Goal: Use online tool/utility: Utilize a website feature to perform a specific function

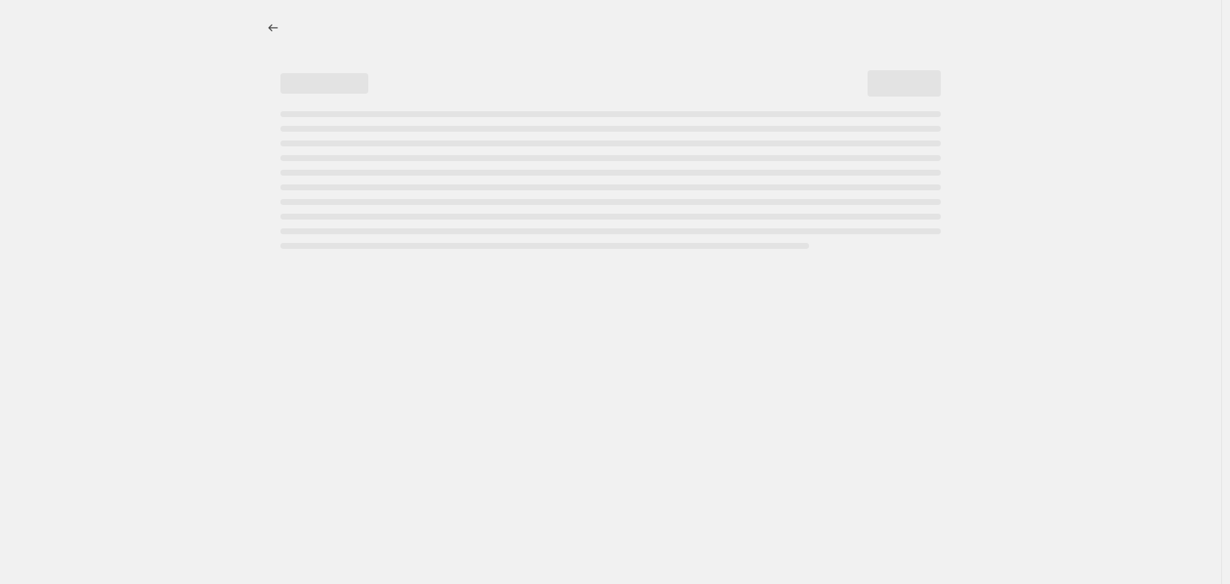
select select "percentage"
select select "collection"
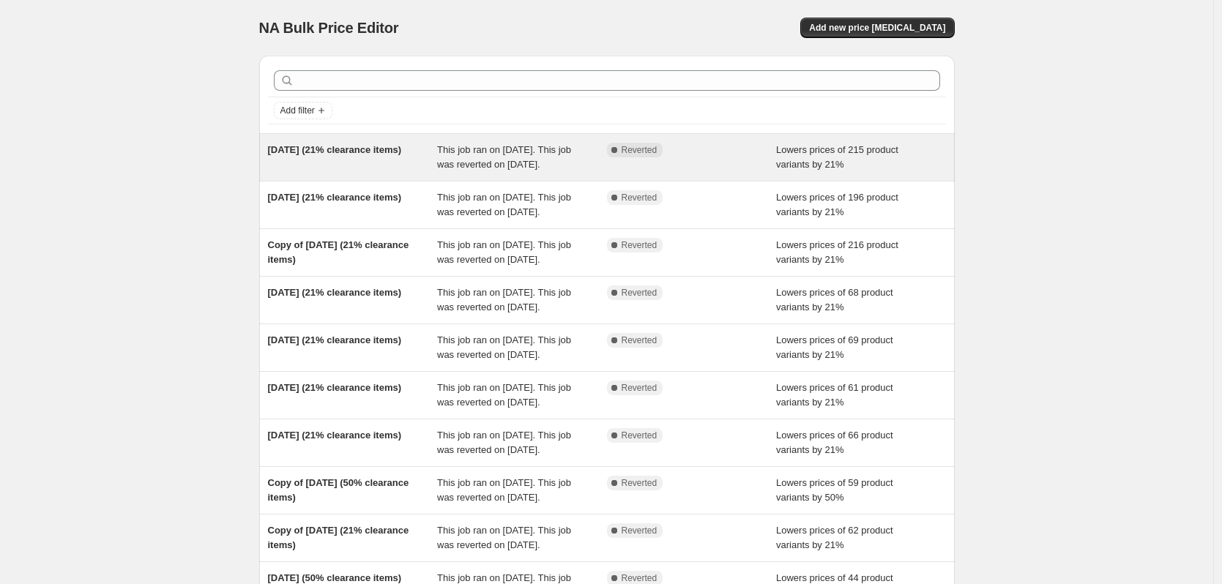
click at [494, 171] on div "This job ran on [DATE]. This job was reverted on [DATE]." at bounding box center [522, 157] width 170 height 29
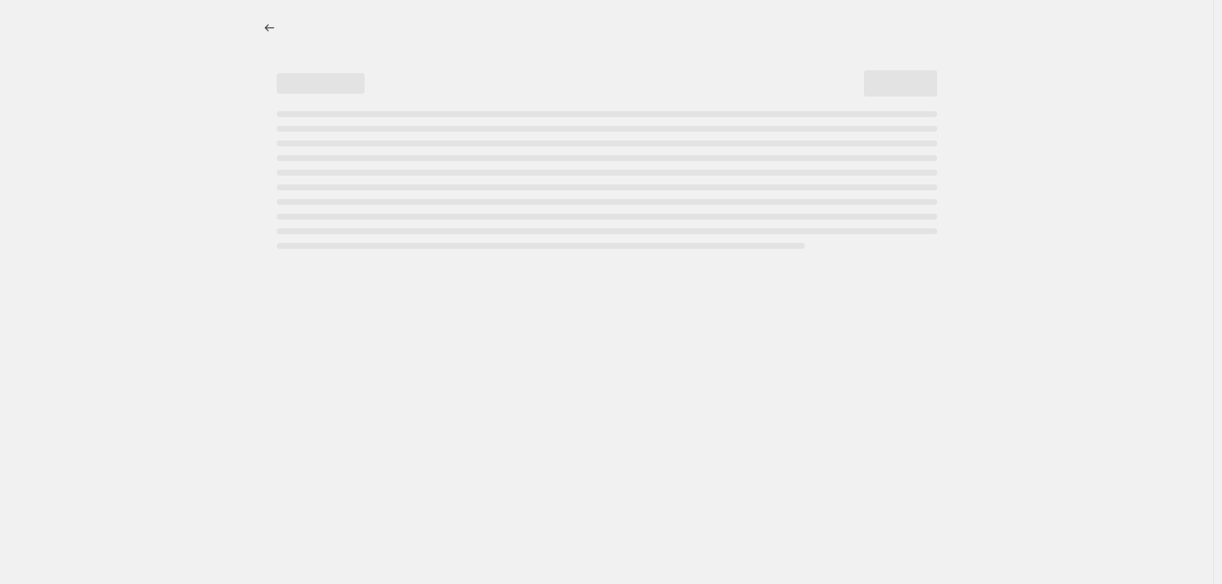
select select "percentage"
select select "collection"
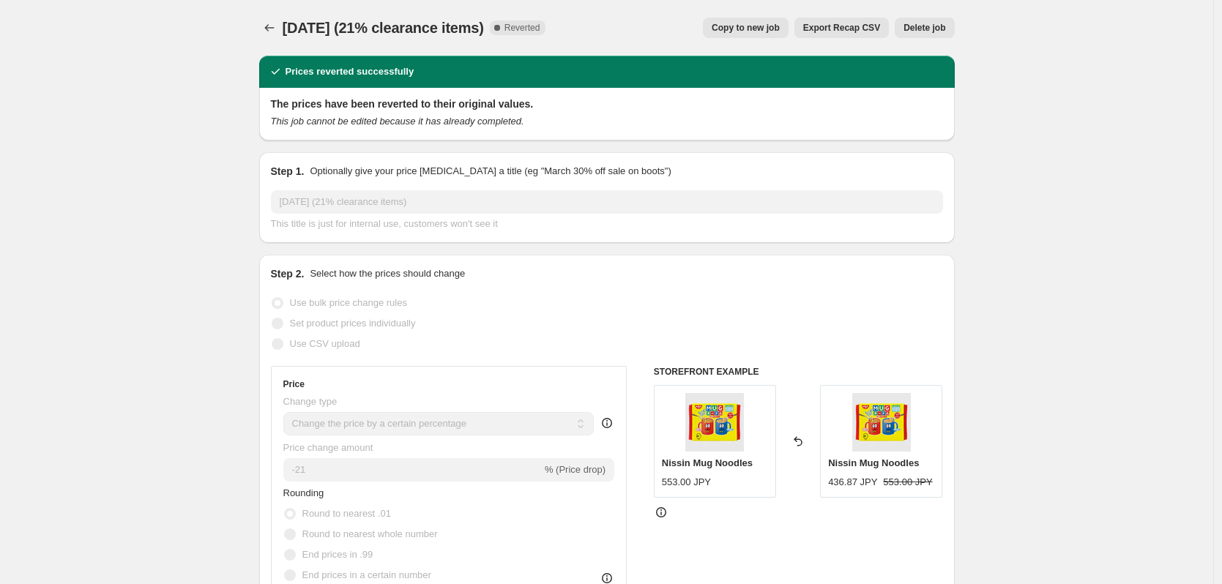
click at [752, 30] on span "Copy to new job" at bounding box center [746, 28] width 68 height 12
select select "percentage"
select select "collection"
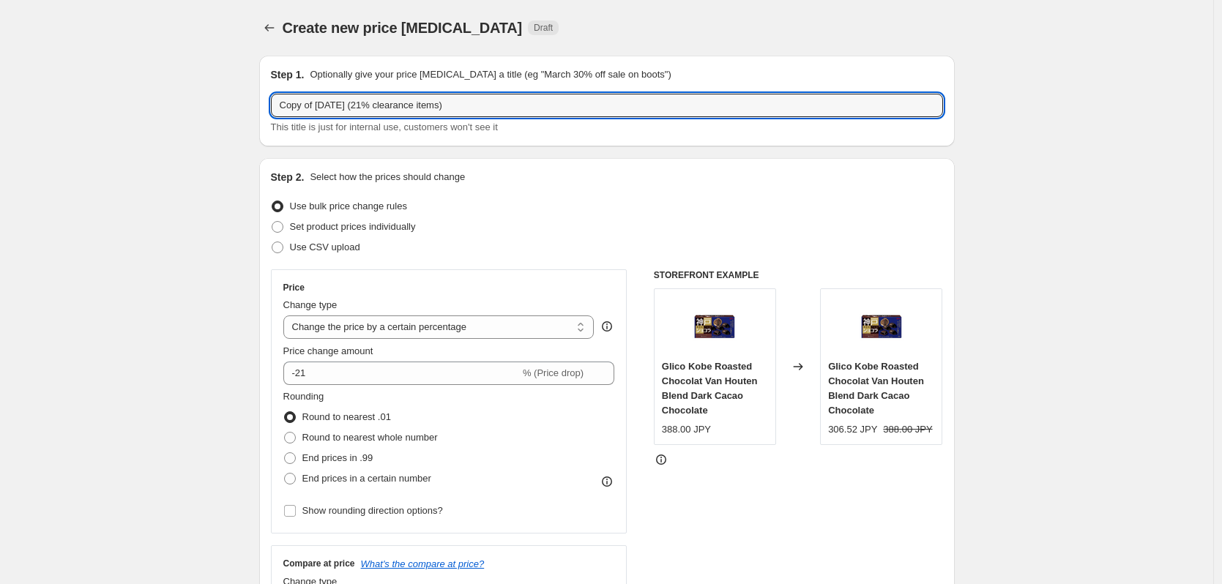
drag, startPoint x: 321, startPoint y: 105, endPoint x: 243, endPoint y: 106, distance: 77.7
click at [302, 101] on input "[DATE] (21% clearance items)" at bounding box center [607, 105] width 672 height 23
click at [454, 94] on input "[DATE] (21% clearance items)" at bounding box center [607, 105] width 672 height 23
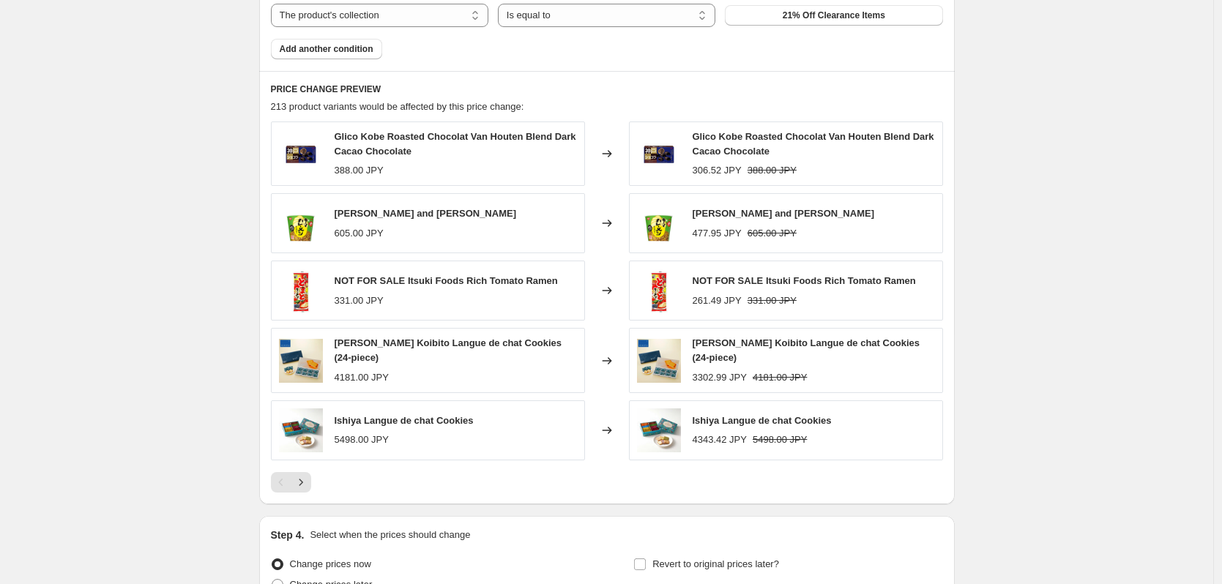
scroll to position [1054, 0]
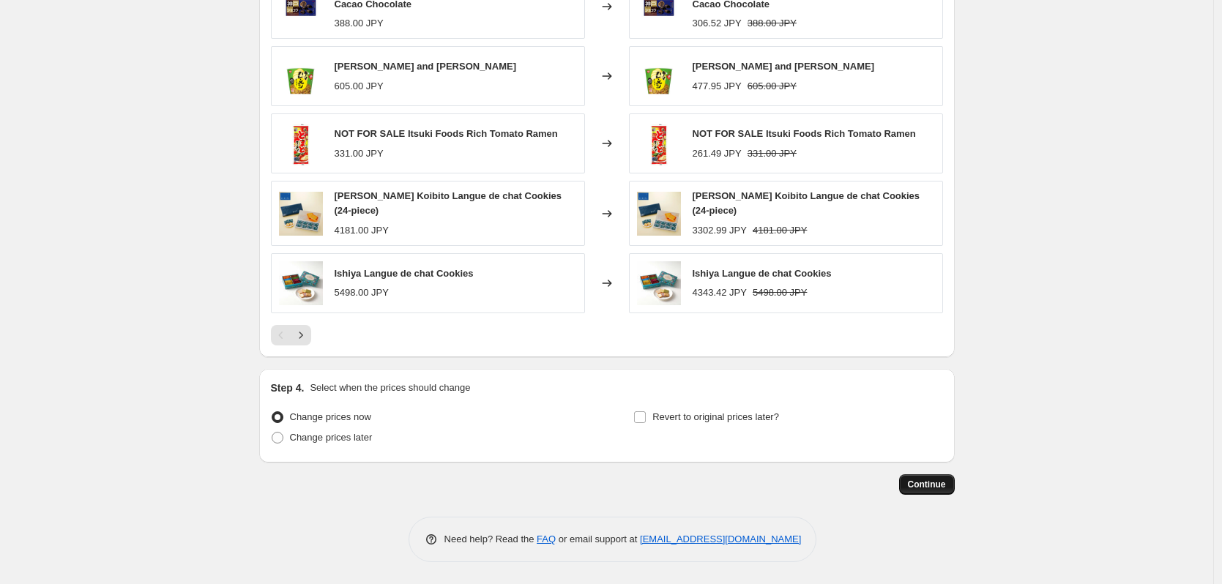
type input "[DATE] (21% clearance items)"
click at [918, 475] on button "Continue" at bounding box center [927, 485] width 56 height 21
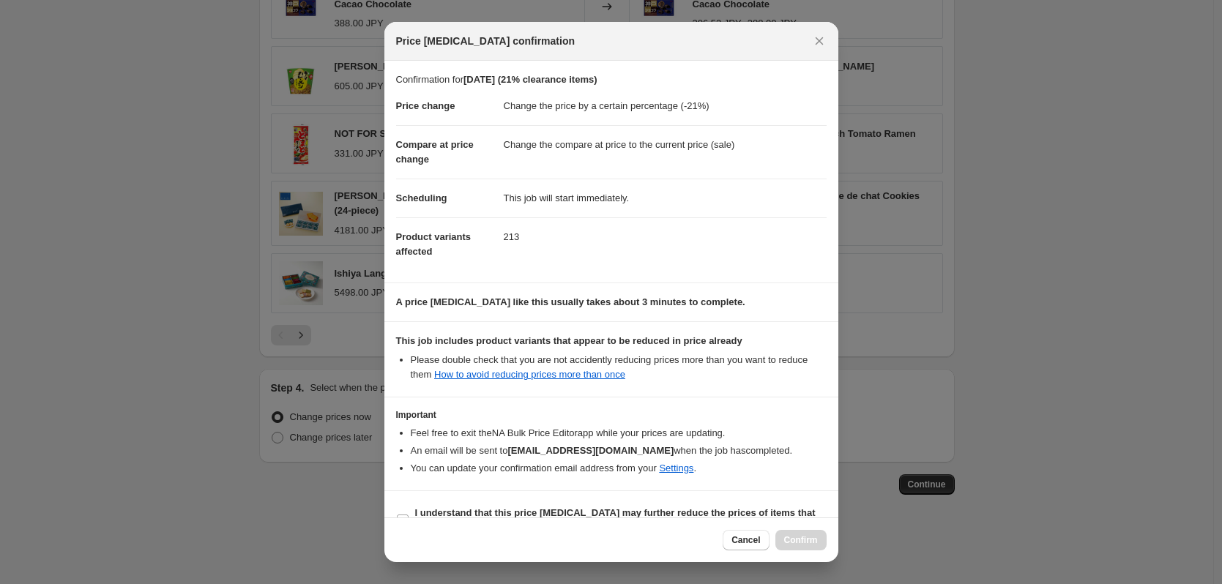
scroll to position [32, 0]
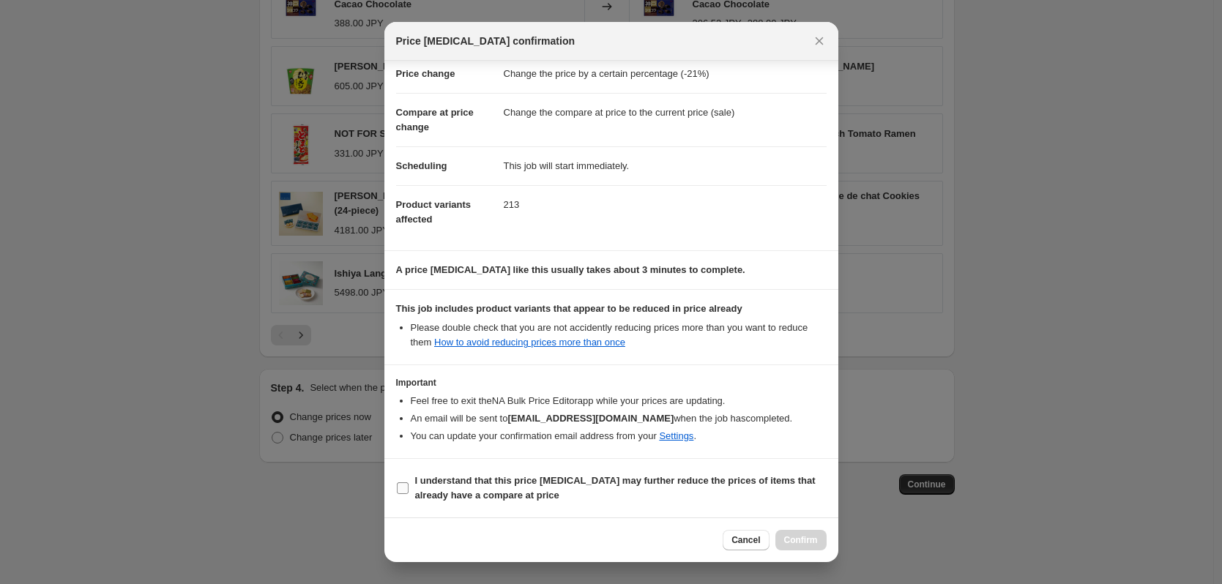
click at [405, 486] on input "I understand that this price [MEDICAL_DATA] may further reduce the prices of it…" at bounding box center [403, 489] width 12 height 12
checkbox input "true"
click at [799, 540] on span "Confirm" at bounding box center [801, 541] width 34 height 12
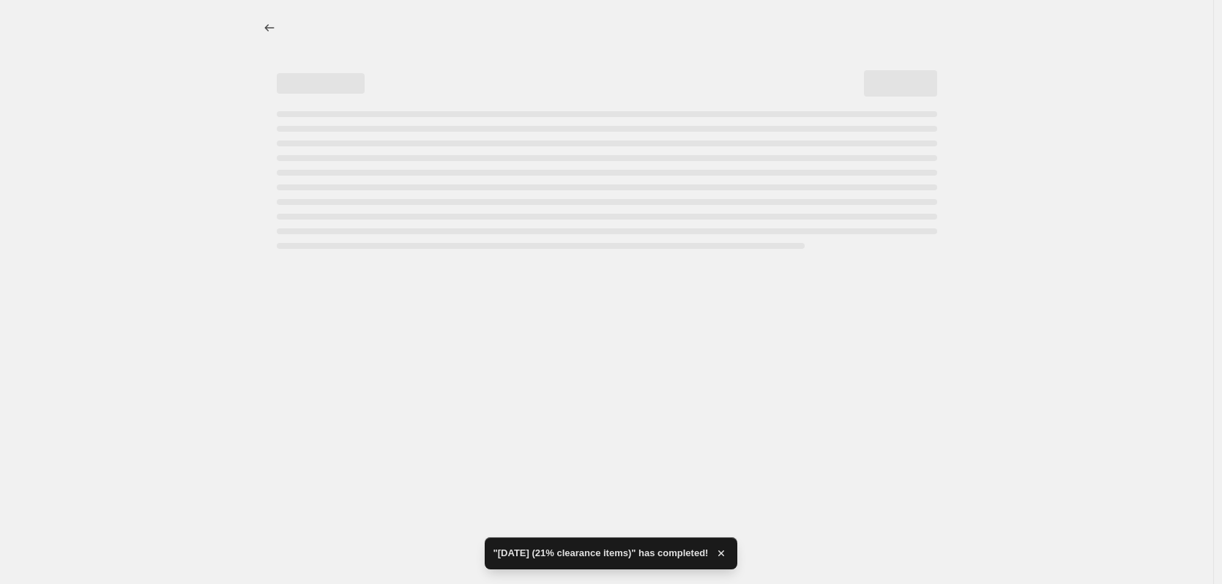
select select "percentage"
select select "collection"
